Goal: Find specific page/section: Find specific page/section

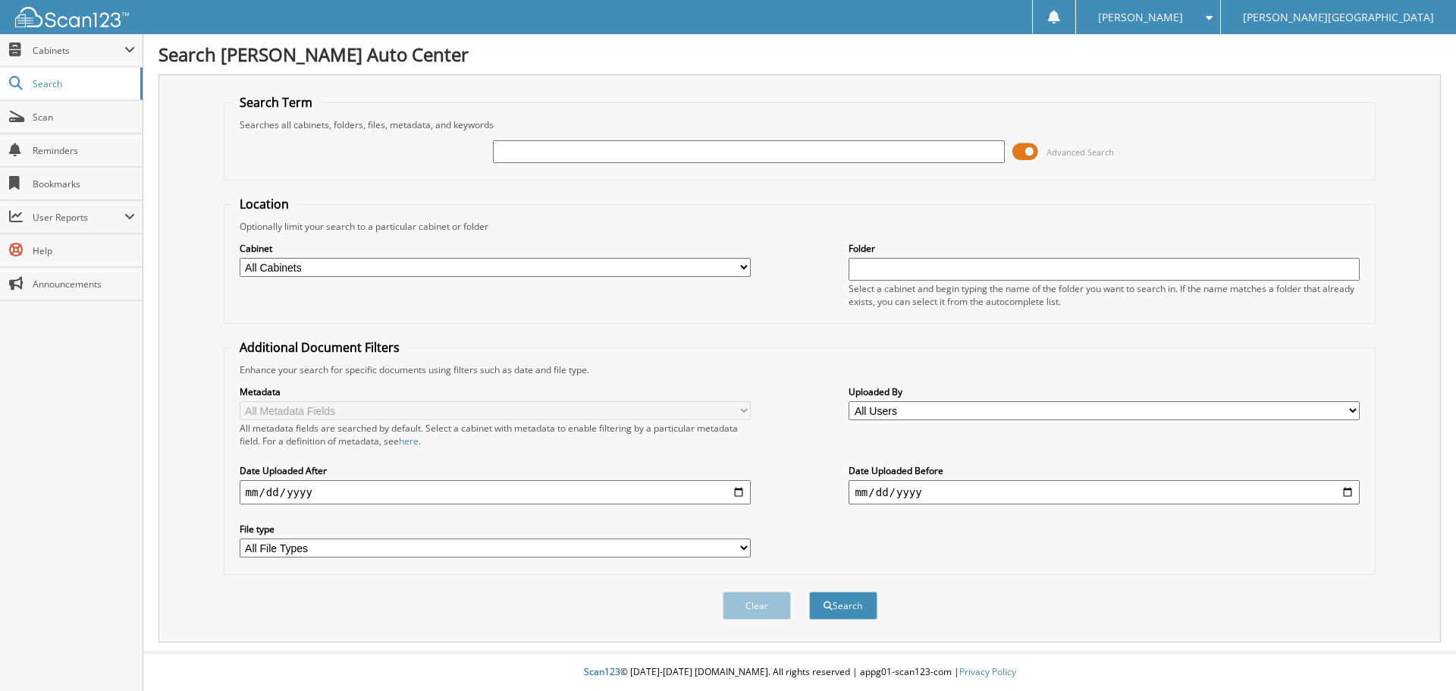
click at [776, 157] on input "text" at bounding box center [748, 151] width 511 height 23
type input "[PERSON_NAME]"
click at [809, 591] on button "Search" at bounding box center [843, 605] width 68 height 28
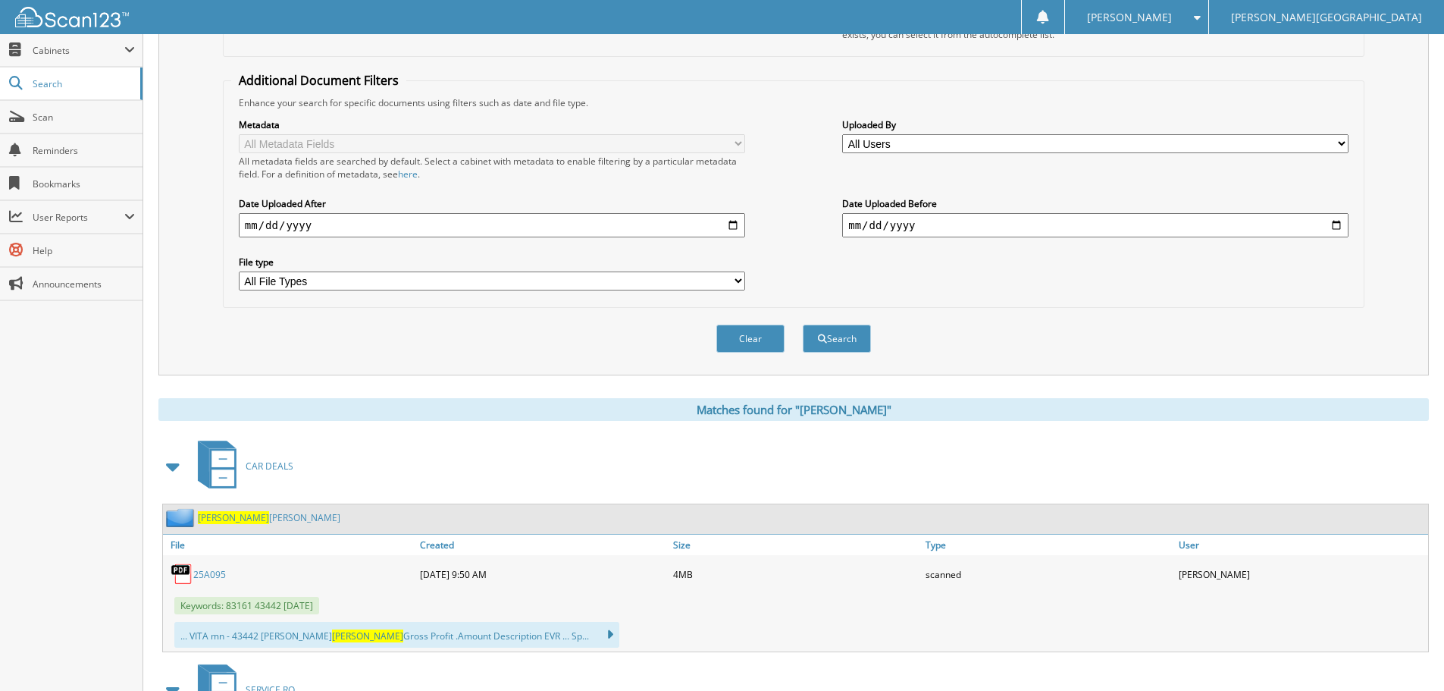
scroll to position [303, 0]
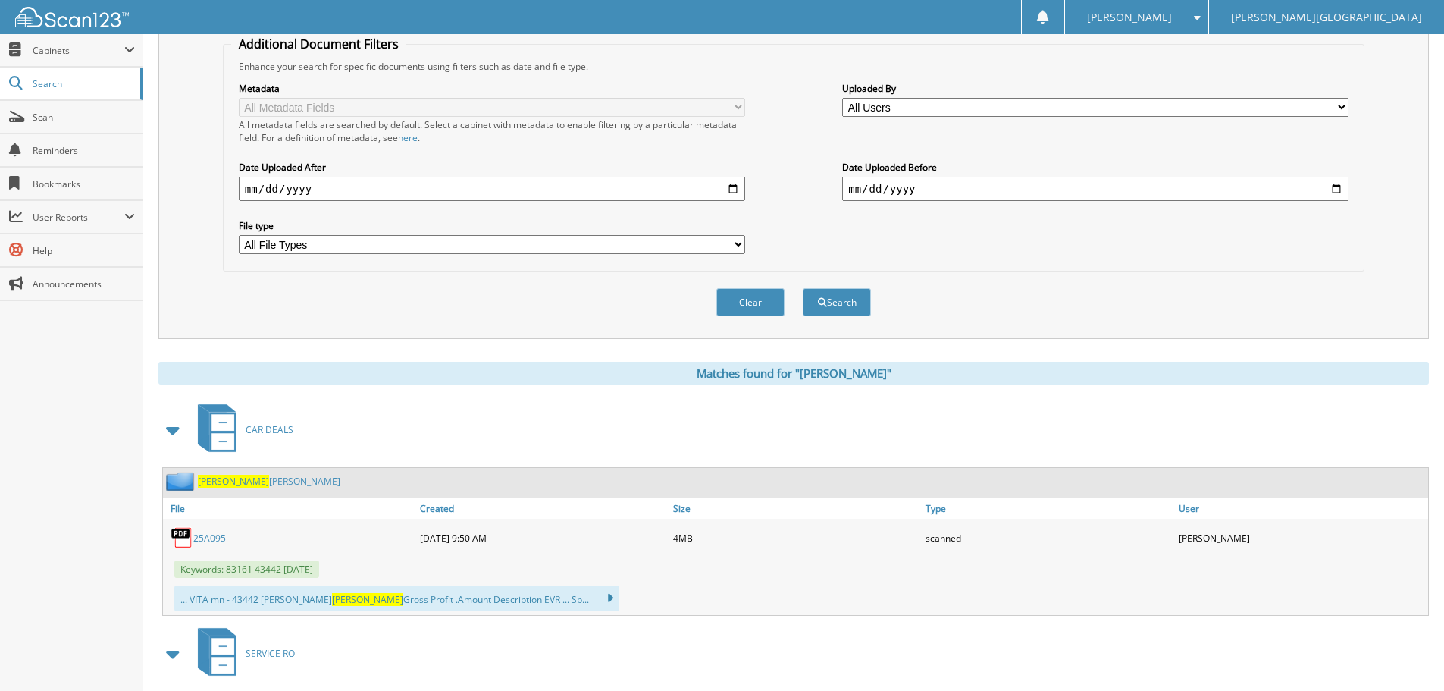
click at [207, 536] on link "25A095" at bounding box center [209, 538] width 33 height 13
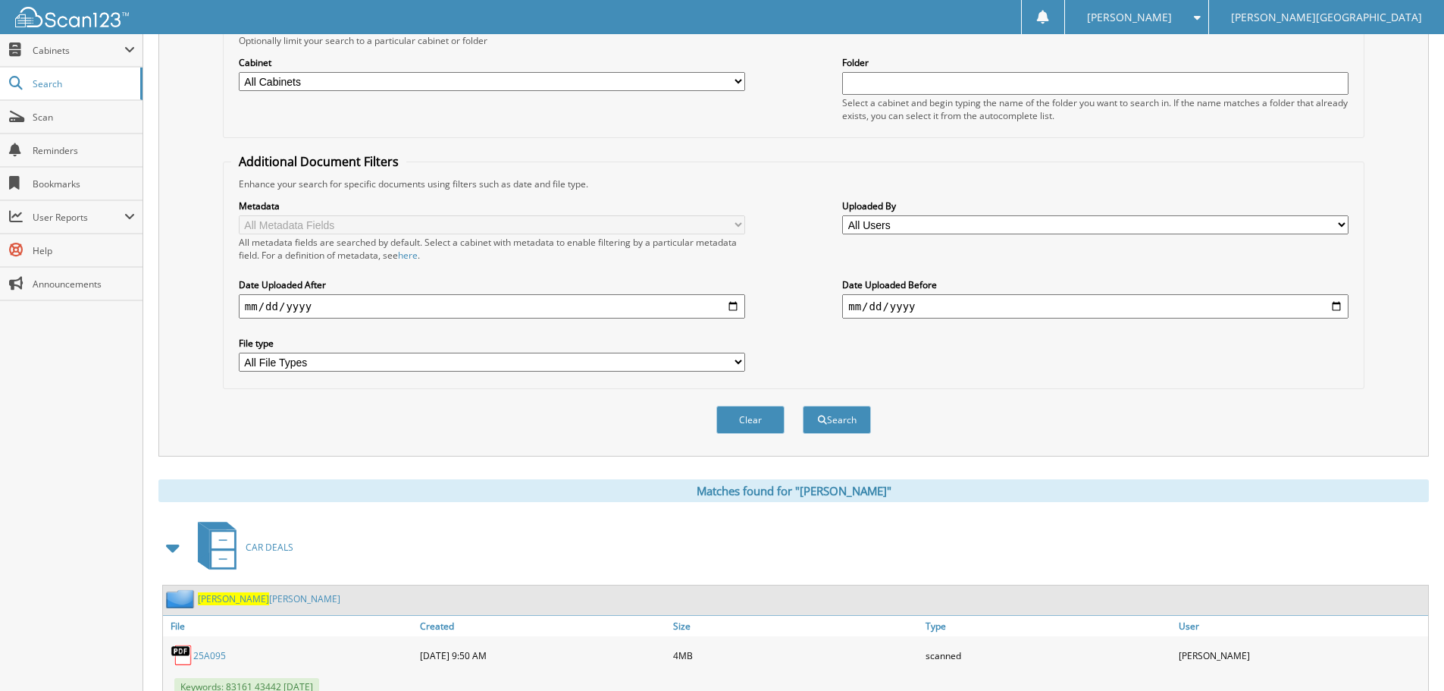
scroll to position [0, 0]
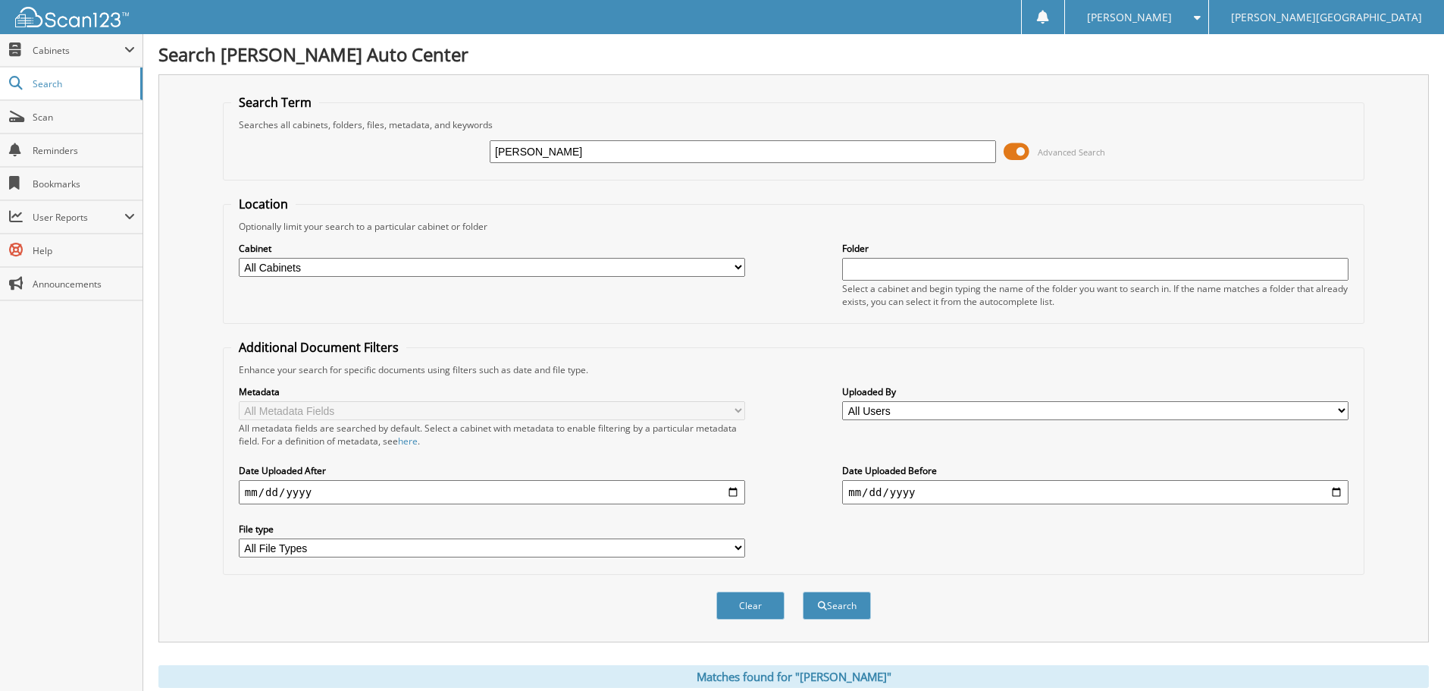
drag, startPoint x: 427, startPoint y: 149, endPoint x: 262, endPoint y: 111, distance: 169.0
click at [306, 141] on div "zeiner Advanced Search" at bounding box center [793, 151] width 1125 height 41
type input "[PERSON_NAME]"
click at [803, 591] on button "Search" at bounding box center [837, 605] width 68 height 28
click at [826, 613] on button "Search" at bounding box center [837, 605] width 68 height 28
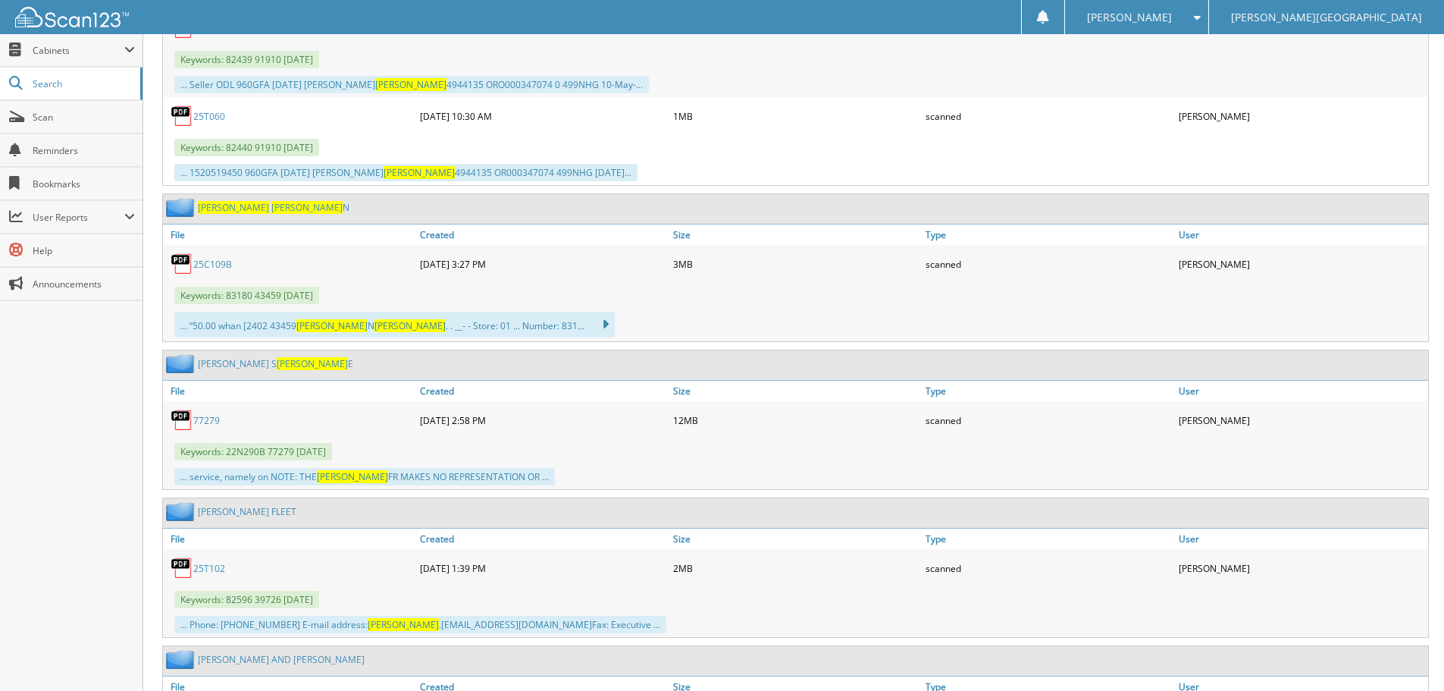
scroll to position [1213, 0]
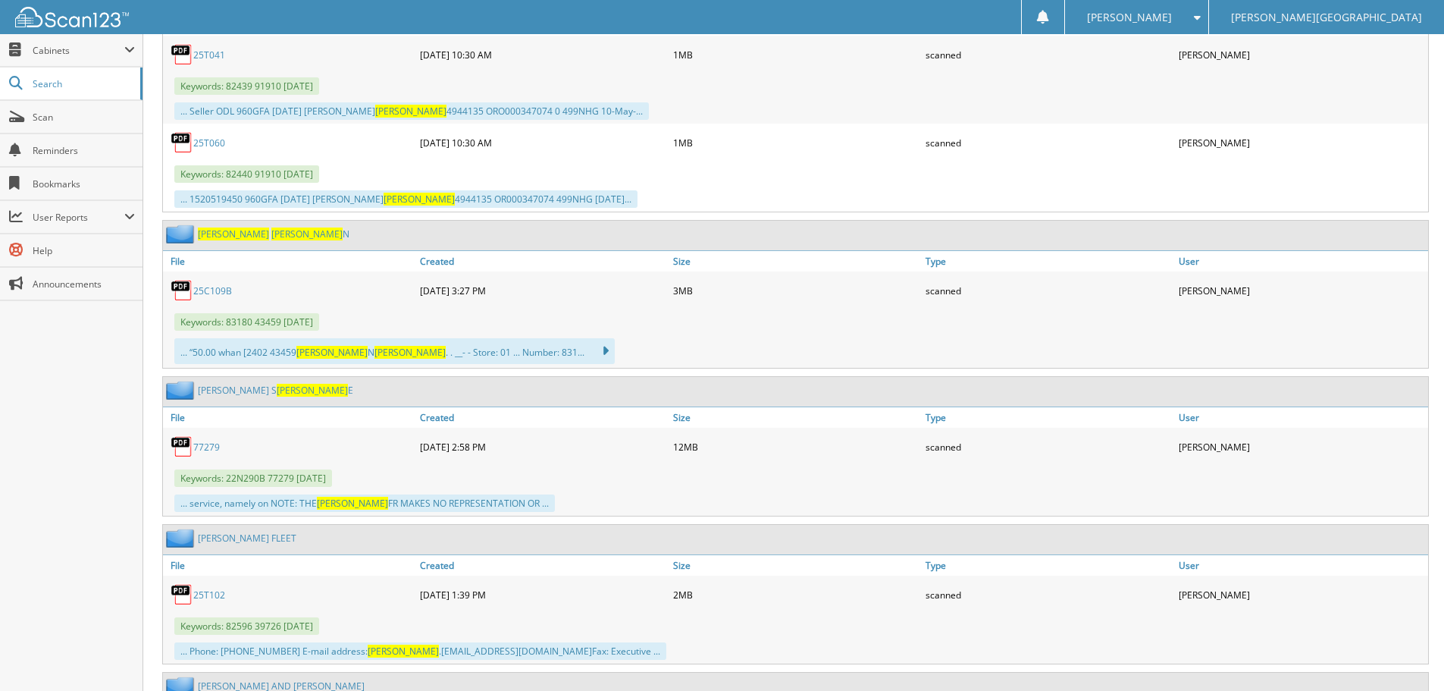
click at [225, 243] on div "NEAL KYLE N" at bounding box center [256, 233] width 187 height 19
click at [271, 236] on span "[PERSON_NAME]" at bounding box center [306, 233] width 71 height 13
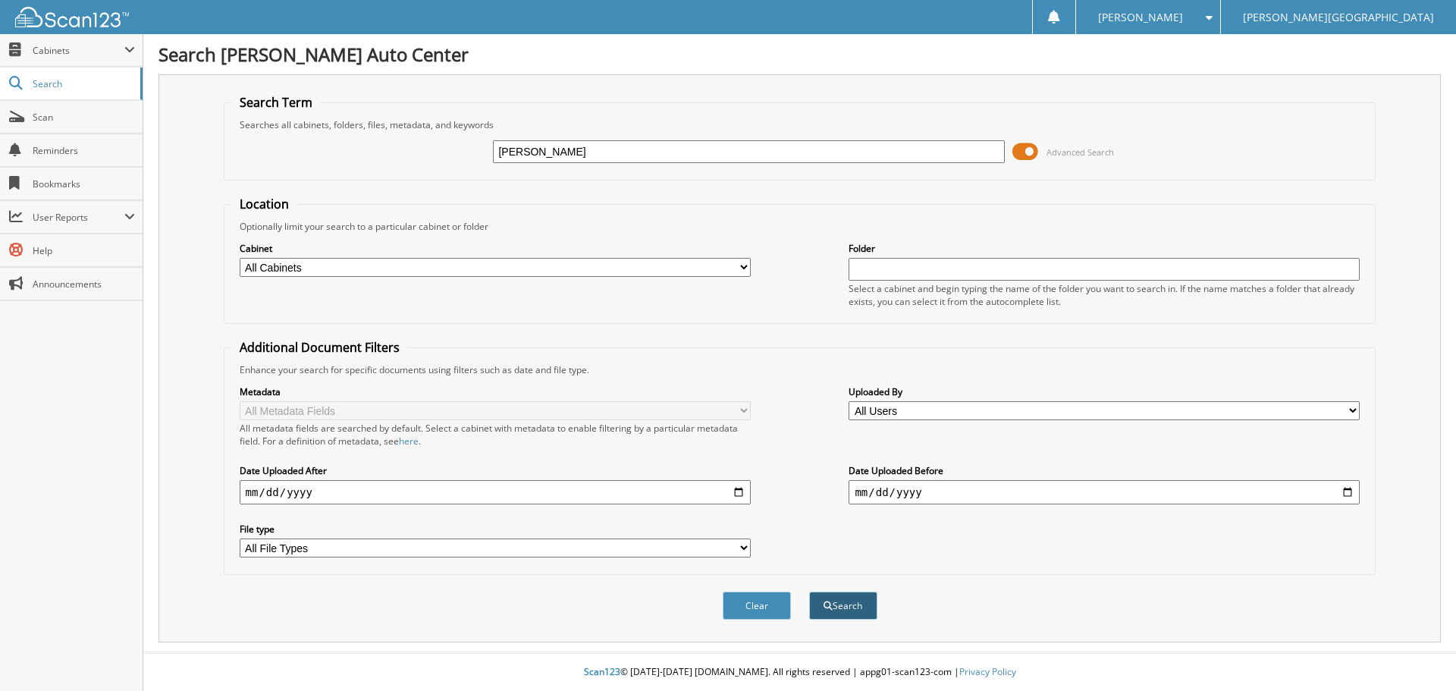
type input "[PERSON_NAME]"
click at [839, 601] on button "Search" at bounding box center [843, 605] width 68 height 28
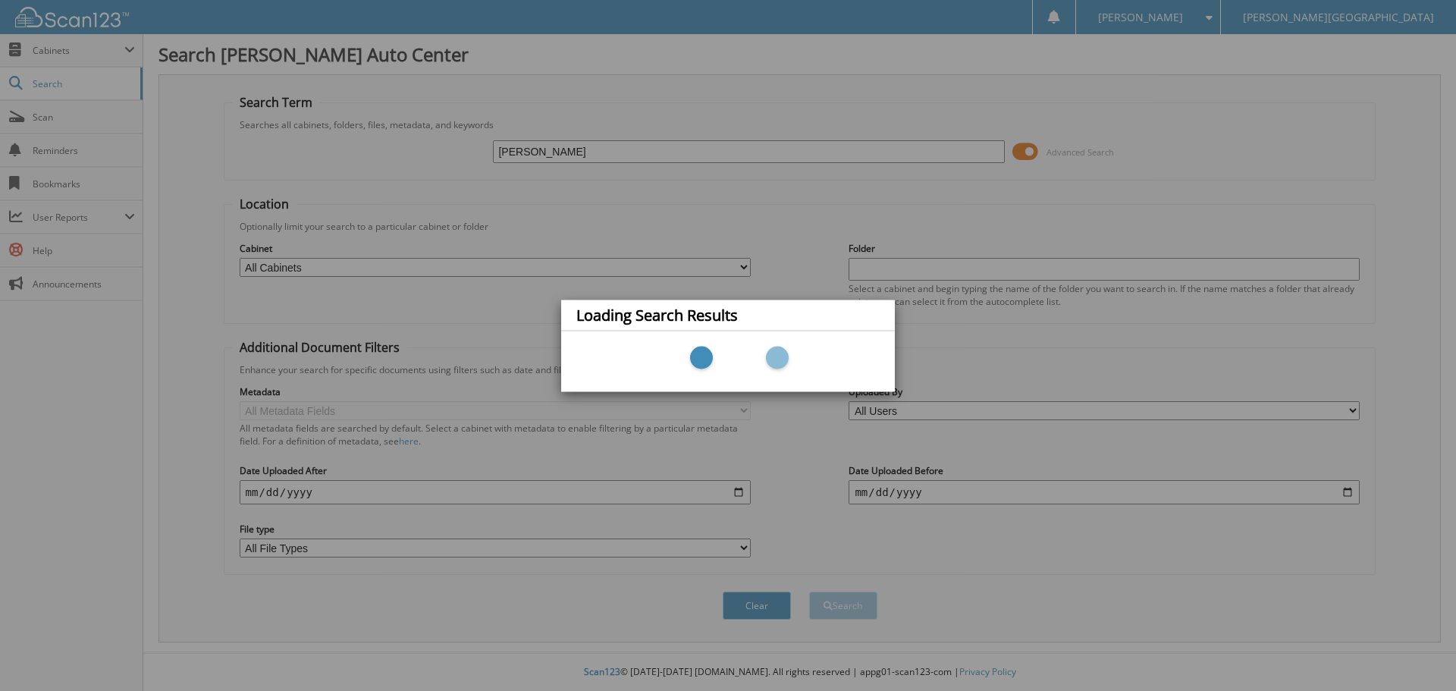
click at [817, 350] on div at bounding box center [727, 360] width 303 height 45
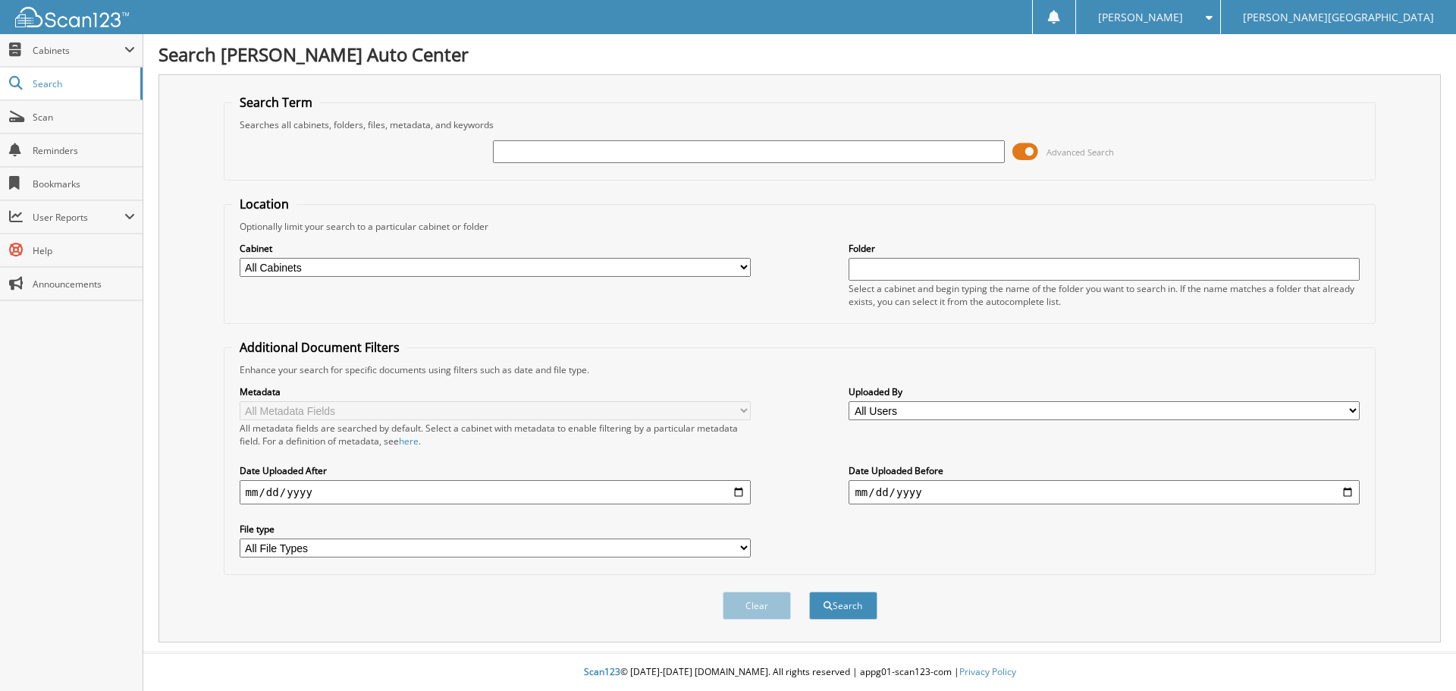
click at [654, 151] on input "text" at bounding box center [748, 151] width 511 height 23
type input "[PERSON_NAME]"
click at [809, 591] on button "Search" at bounding box center [843, 605] width 68 height 28
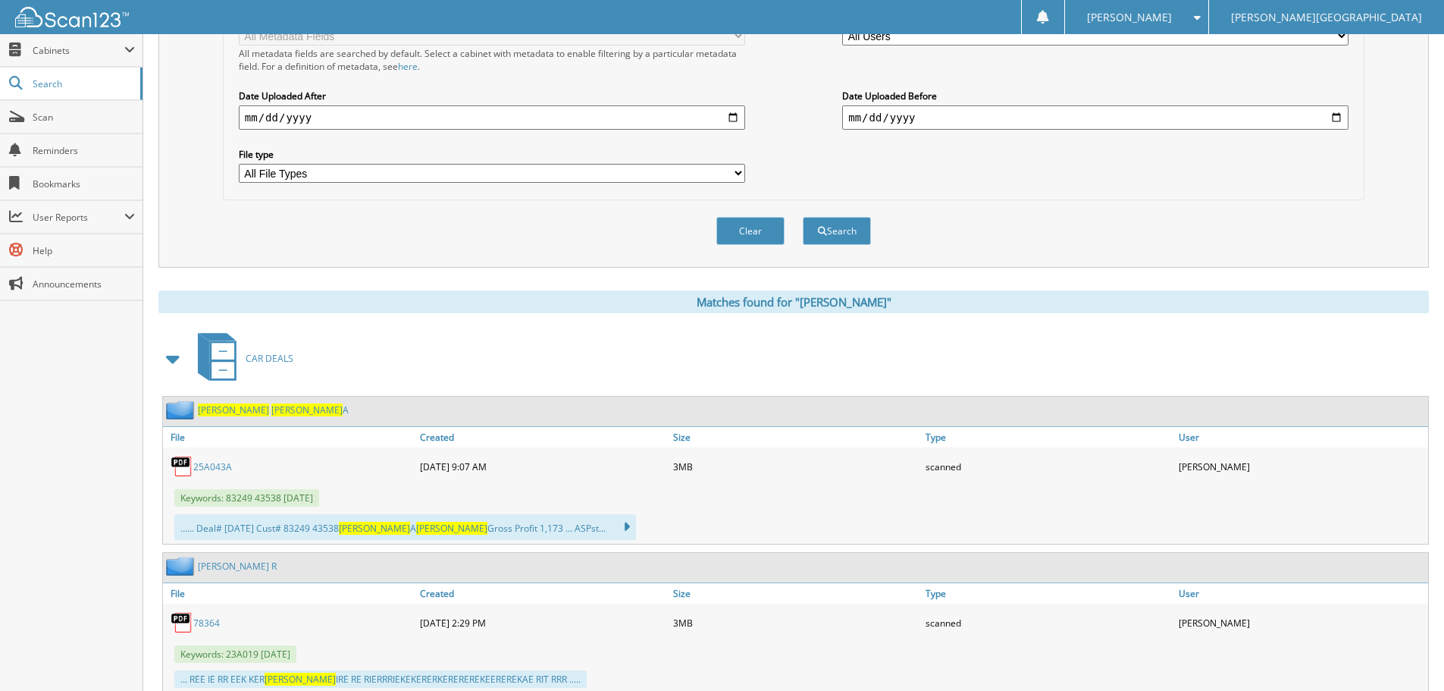
scroll to position [379, 0]
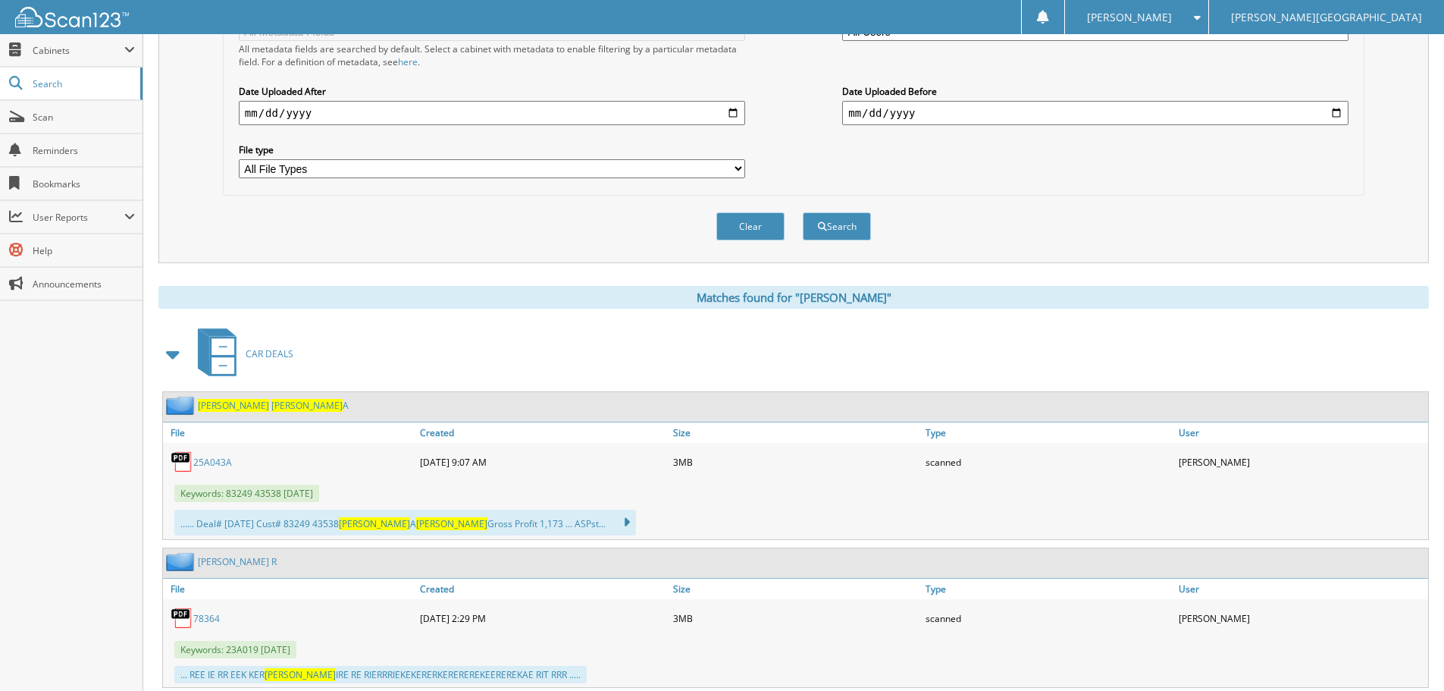
click at [207, 465] on link "25A043A" at bounding box center [212, 462] width 39 height 13
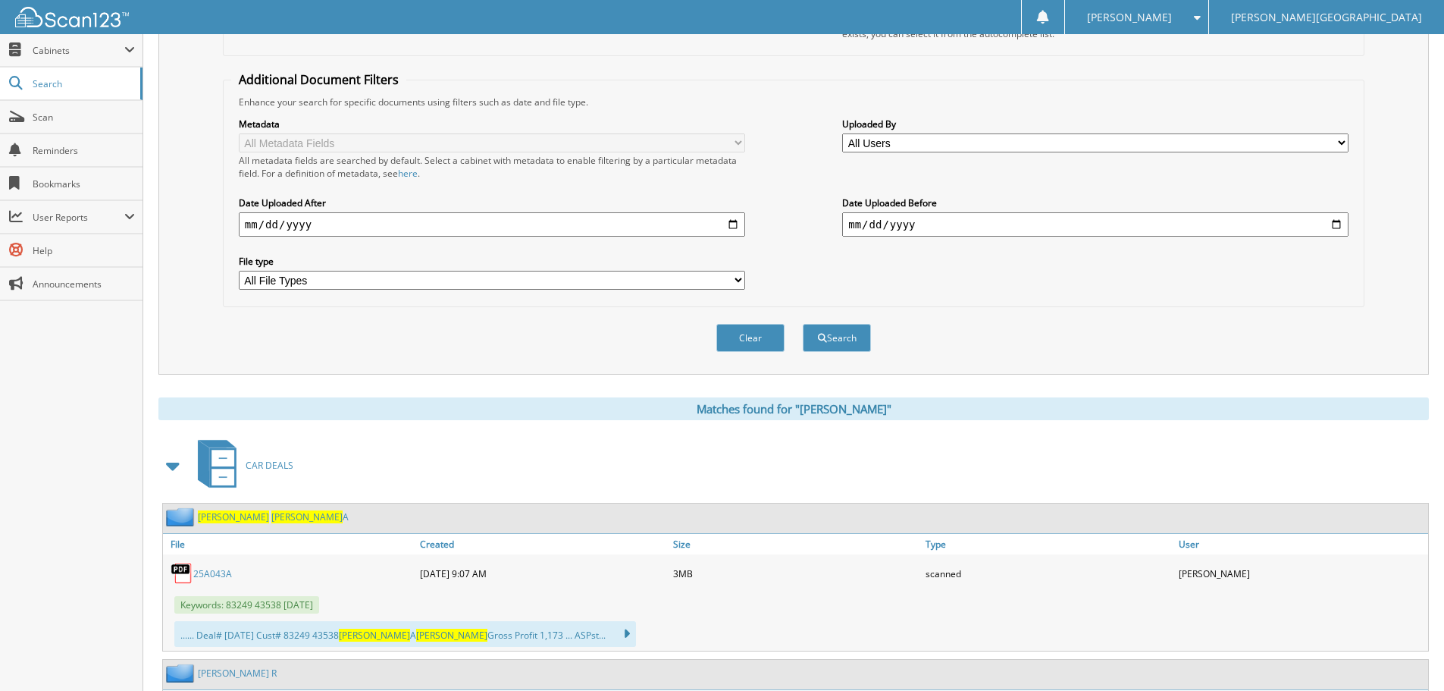
scroll to position [0, 0]
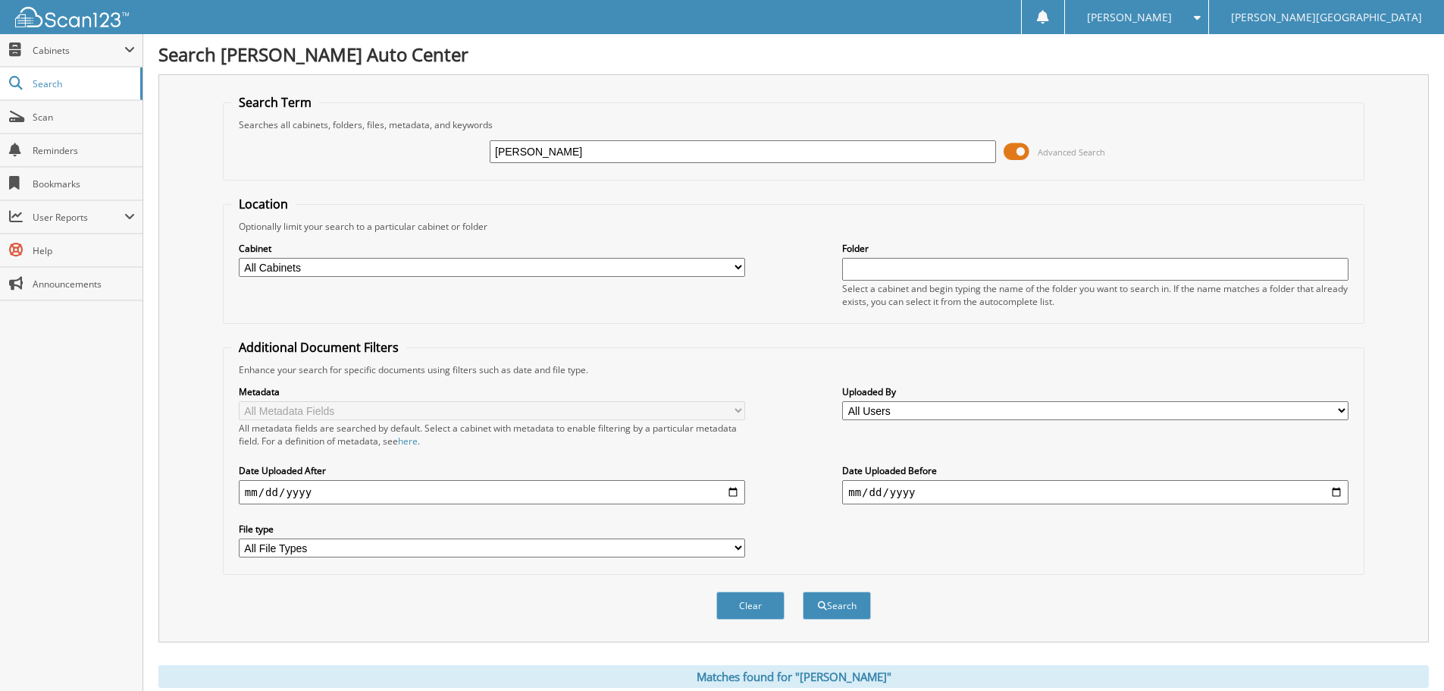
drag, startPoint x: 550, startPoint y: 146, endPoint x: 365, endPoint y: 143, distance: 184.3
click at [371, 148] on div "olsen erik Advanced Search" at bounding box center [793, 151] width 1125 height 41
type input "talbert"
click at [803, 591] on button "Search" at bounding box center [837, 605] width 68 height 28
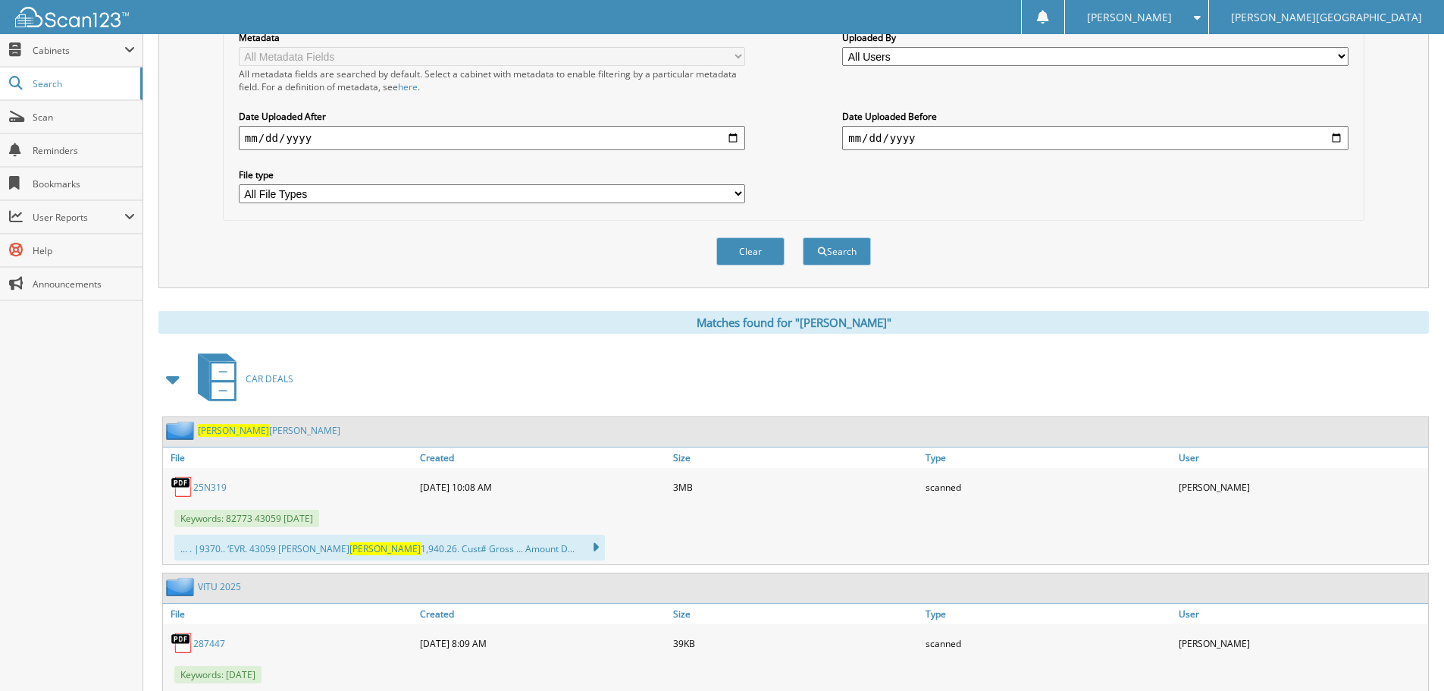
scroll to position [379, 0]
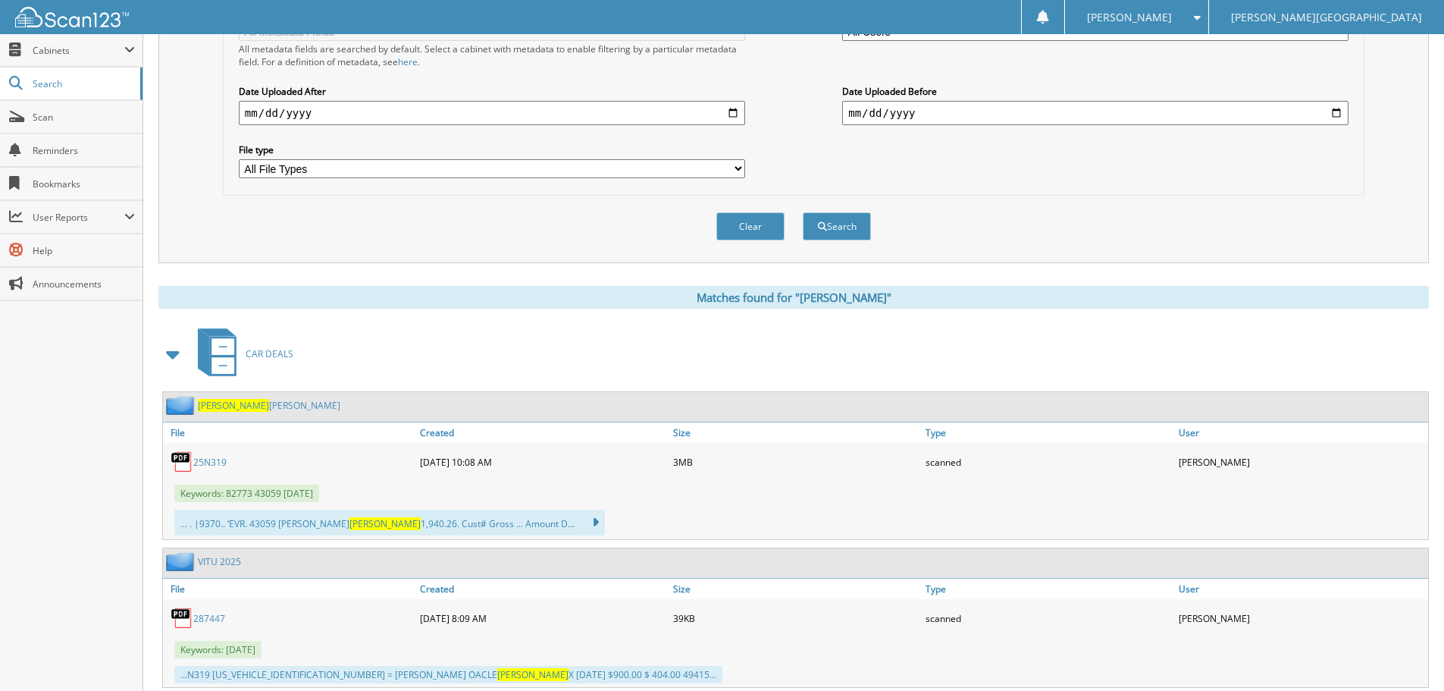
click at [201, 463] on link "25N319" at bounding box center [209, 462] width 33 height 13
